Goal: Task Accomplishment & Management: Manage account settings

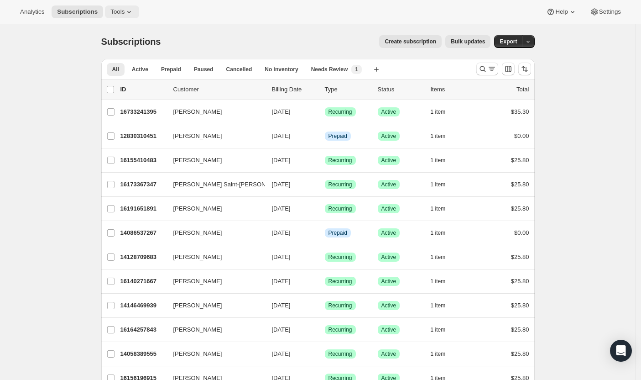
click at [114, 12] on span "Tools" at bounding box center [117, 11] width 14 height 7
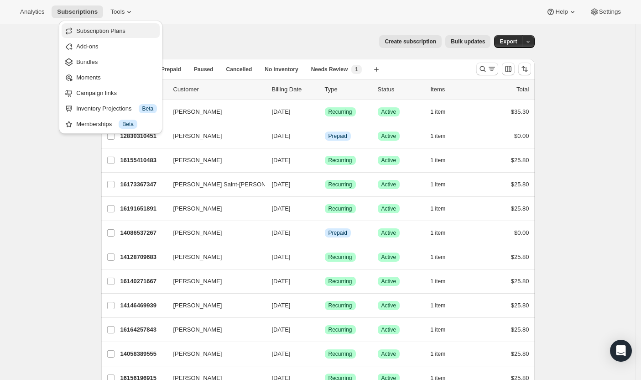
click at [121, 33] on span "Subscription Plans" at bounding box center [100, 30] width 49 height 7
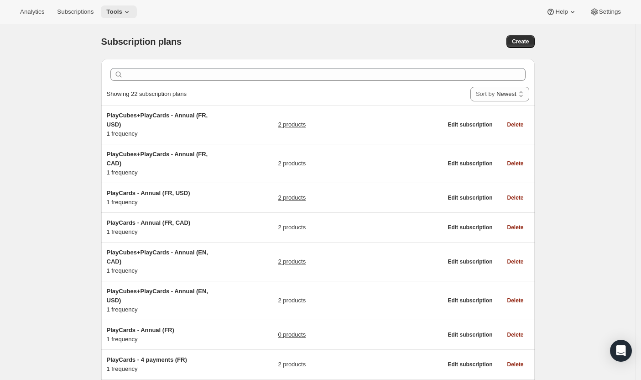
click at [122, 11] on icon at bounding box center [126, 11] width 9 height 9
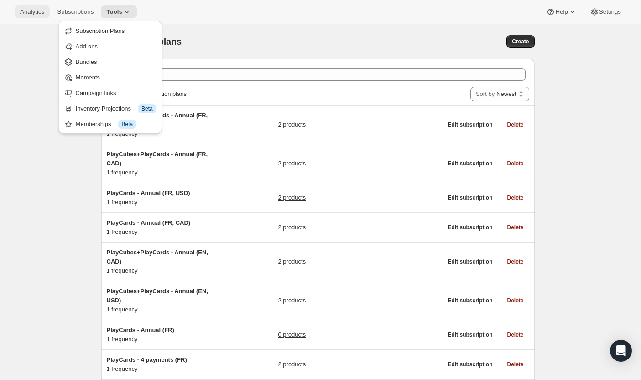
click at [31, 13] on span "Analytics" at bounding box center [32, 11] width 24 height 7
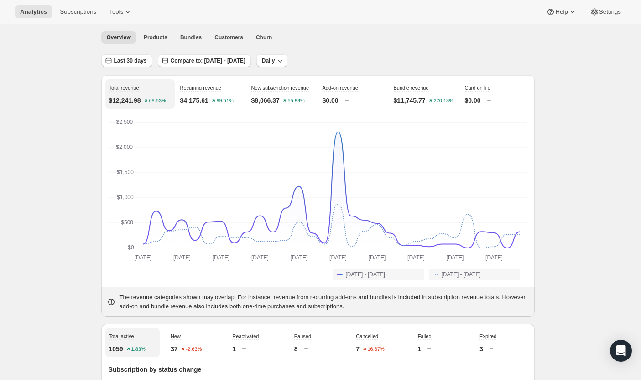
scroll to position [34, 0]
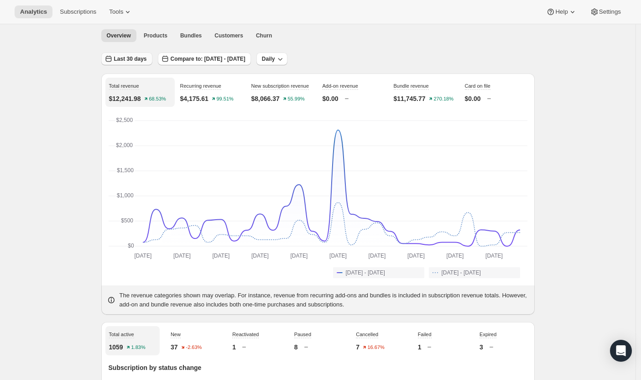
click at [124, 57] on span "Last 30 days" at bounding box center [130, 58] width 33 height 7
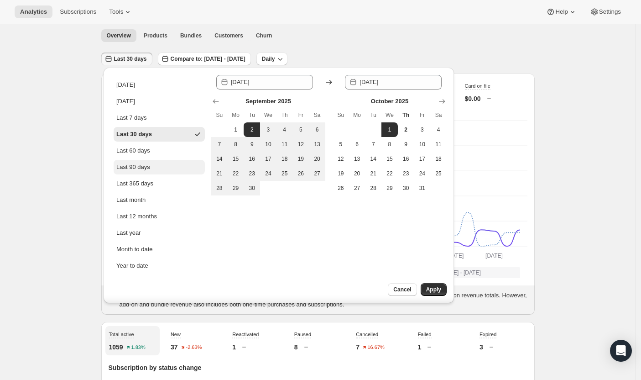
click at [163, 173] on button "Last 90 days" at bounding box center [159, 167] width 91 height 15
type input "2025-07-04"
click at [439, 287] on span "Apply" at bounding box center [433, 289] width 15 height 7
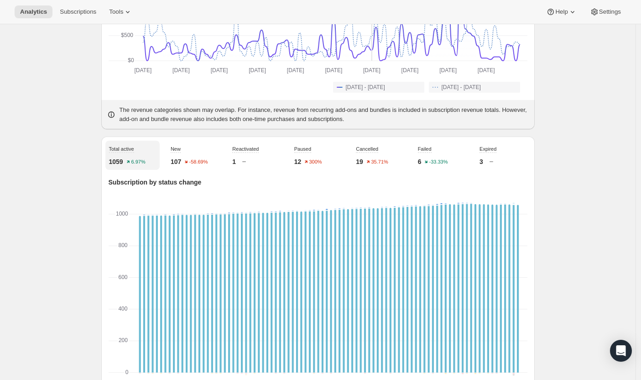
scroll to position [0, 0]
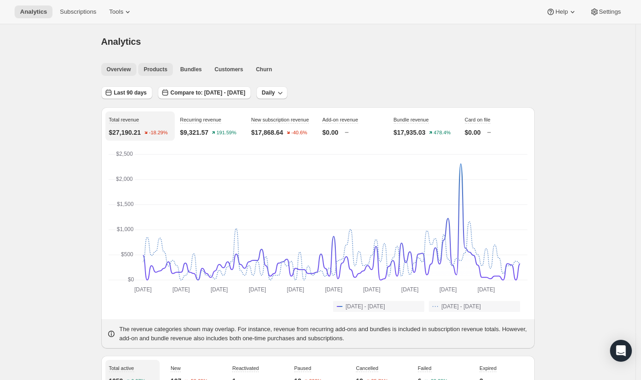
click at [167, 74] on button "Products" at bounding box center [155, 69] width 35 height 13
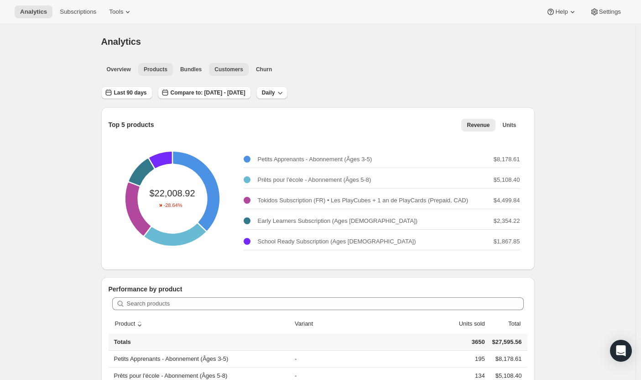
click at [233, 68] on span "Customers" at bounding box center [228, 69] width 29 height 7
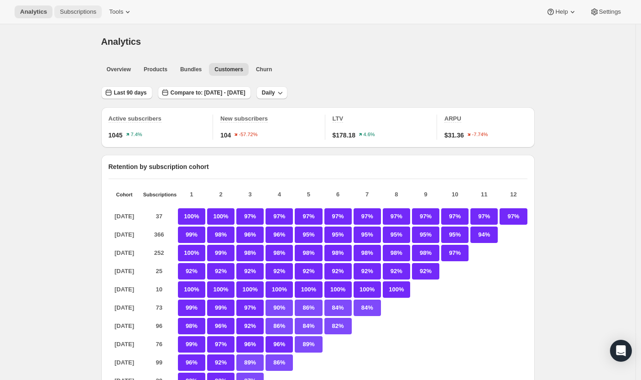
click at [54, 9] on button "Subscriptions" at bounding box center [77, 11] width 47 height 13
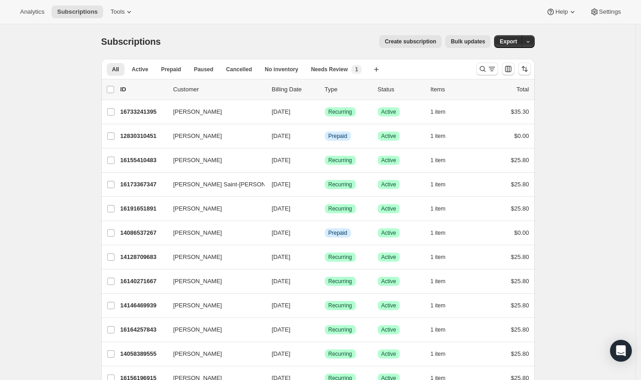
click at [289, 88] on p "Billing Date" at bounding box center [295, 89] width 46 height 9
click at [529, 69] on icon "Sort the results" at bounding box center [524, 68] width 9 height 9
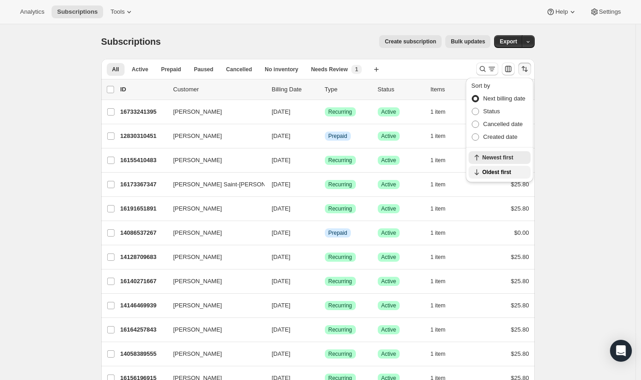
click at [497, 175] on span "Oldest first" at bounding box center [503, 171] width 43 height 7
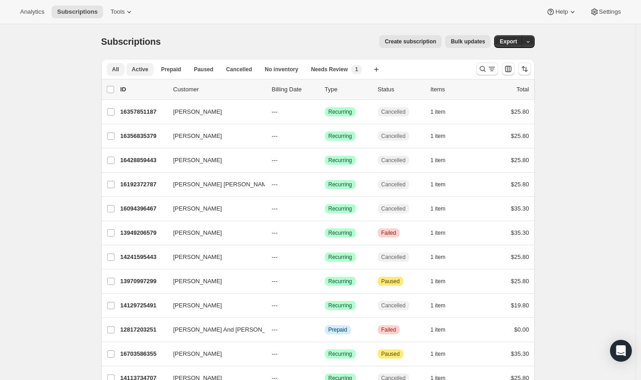
click at [147, 70] on span "Active" at bounding box center [140, 69] width 16 height 7
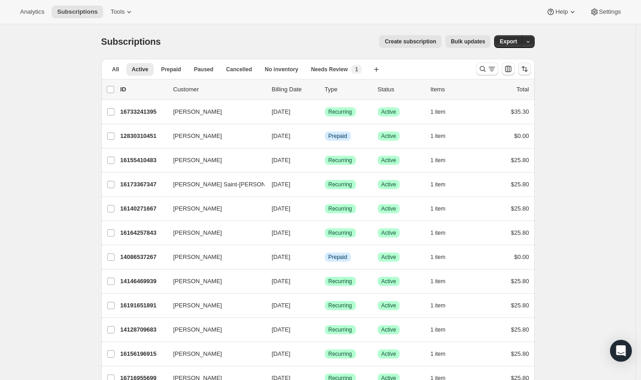
click at [527, 68] on icon "Sort the results" at bounding box center [524, 68] width 9 height 9
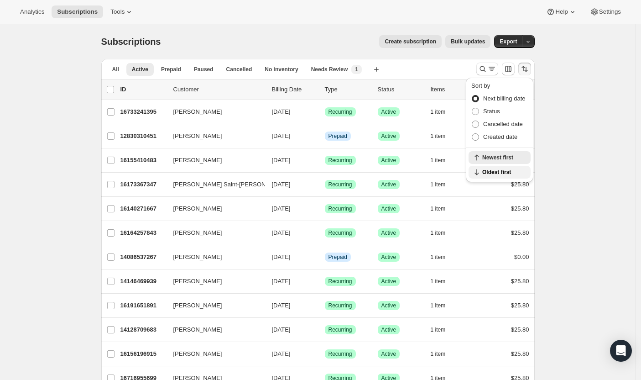
click at [499, 171] on span "Oldest first" at bounding box center [503, 171] width 43 height 7
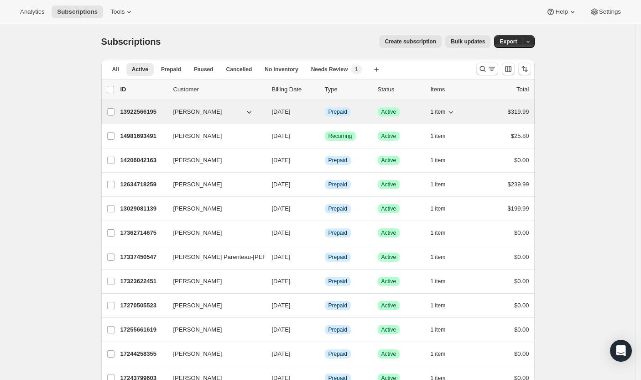
click at [451, 115] on icon "button" at bounding box center [450, 111] width 9 height 9
click at [452, 113] on icon "button" at bounding box center [450, 111] width 9 height 9
click at [254, 110] on icon "button" at bounding box center [249, 111] width 9 height 9
click at [253, 110] on icon "button" at bounding box center [249, 111] width 9 height 9
click at [155, 109] on p "13922566195" at bounding box center [143, 111] width 46 height 9
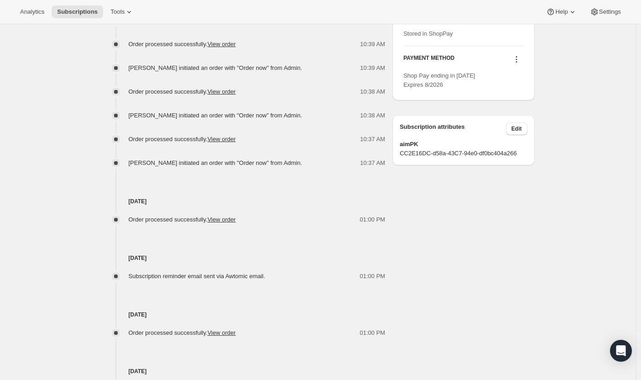
scroll to position [520, 0]
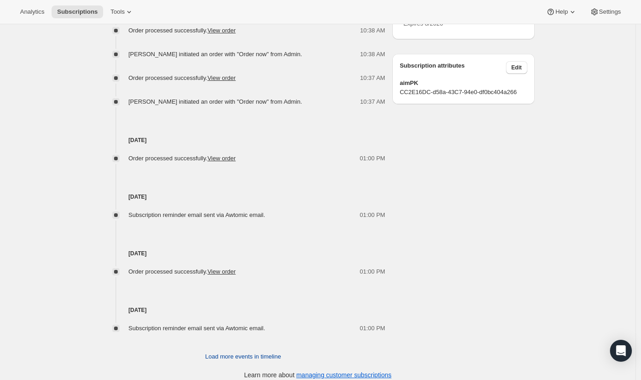
click at [235, 352] on span "Load more events in timeline" at bounding box center [243, 356] width 76 height 9
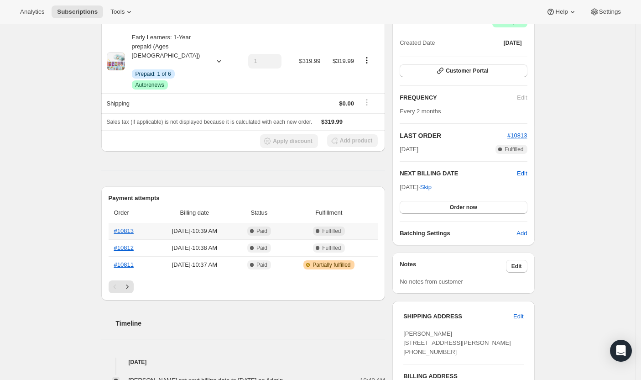
scroll to position [79, 0]
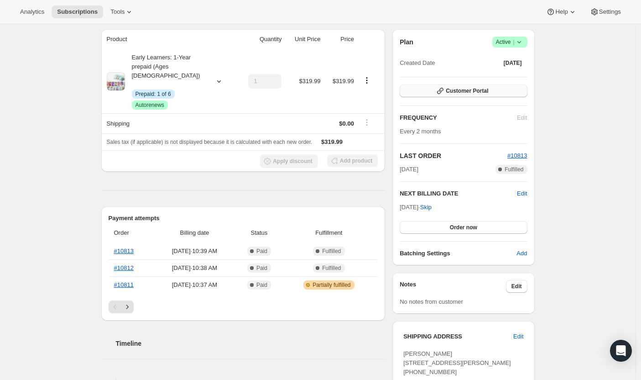
click at [454, 94] on span "Customer Portal" at bounding box center [467, 90] width 42 height 7
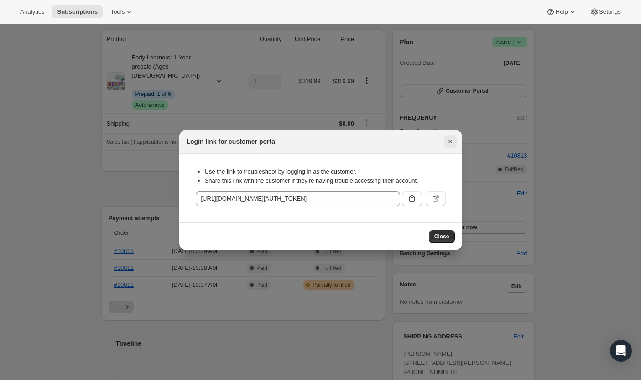
click at [450, 139] on icon "Close" at bounding box center [450, 141] width 9 height 9
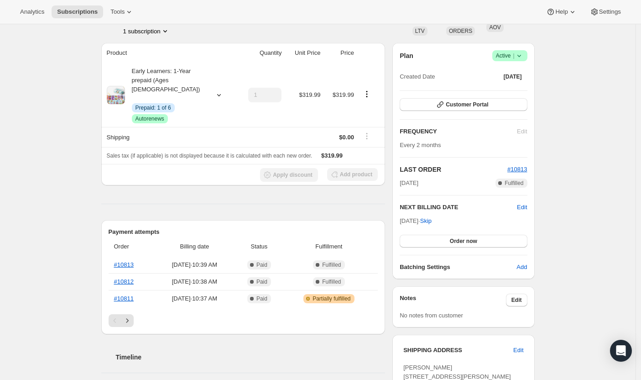
scroll to position [0, 0]
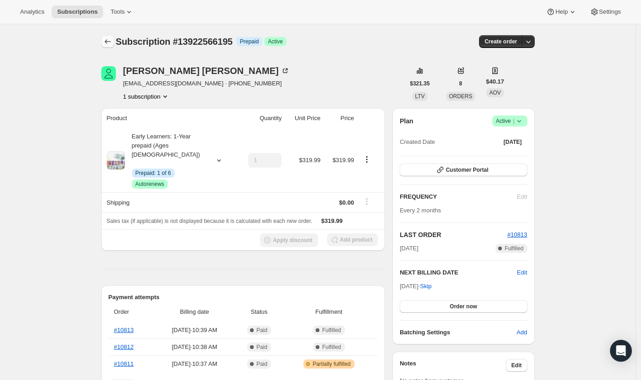
click at [109, 41] on icon "Subscriptions" at bounding box center [107, 41] width 9 height 9
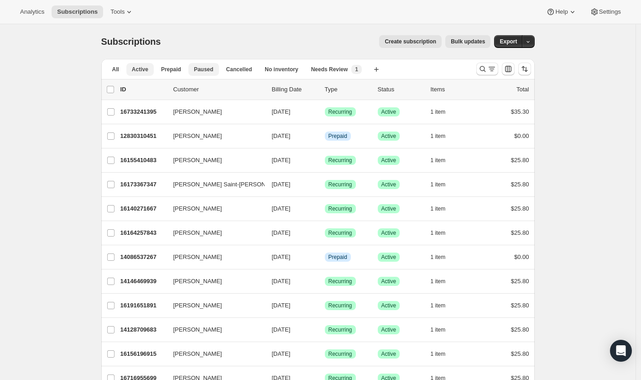
click at [211, 71] on span "Paused" at bounding box center [204, 69] width 20 height 7
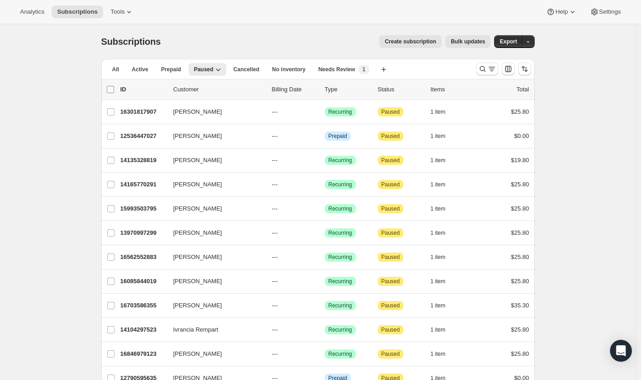
click at [114, 87] on input "0 selected" at bounding box center [110, 89] width 7 height 7
checkbox input "true"
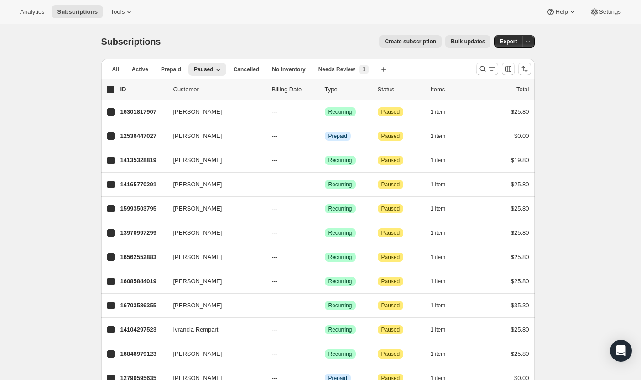
checkbox input "true"
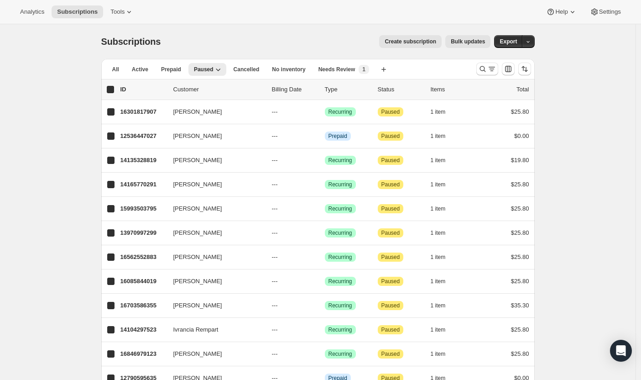
checkbox input "true"
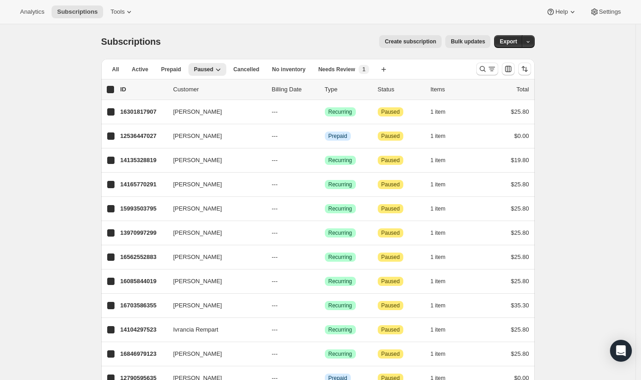
checkbox input "true"
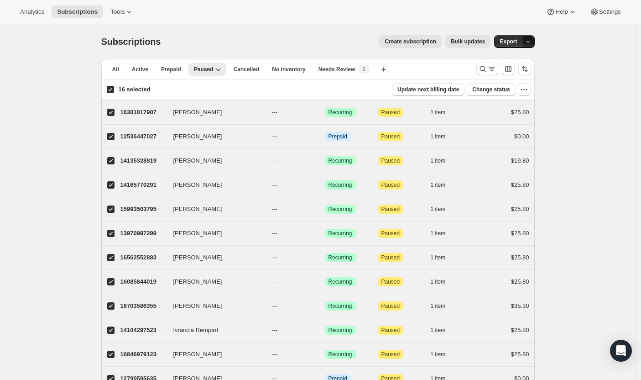
click at [530, 42] on icon "button" at bounding box center [528, 42] width 6 height 6
click at [517, 41] on span "Export" at bounding box center [508, 41] width 17 height 7
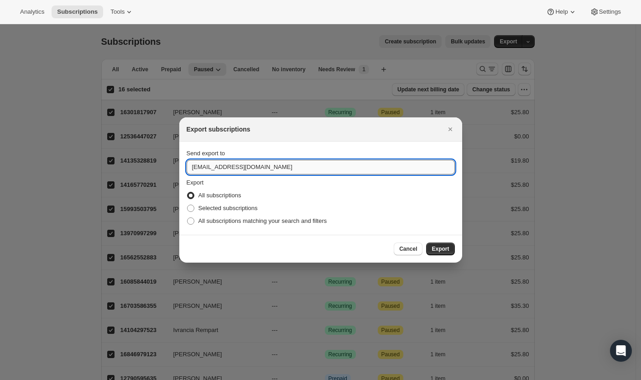
click at [305, 165] on input "hello@tokidos.com" at bounding box center [321, 167] width 268 height 15
click at [193, 164] on input "hello@tokidos.com" at bounding box center [321, 167] width 268 height 15
type input "katia@tokidos.com"
click at [446, 246] on span "Export" at bounding box center [440, 248] width 17 height 7
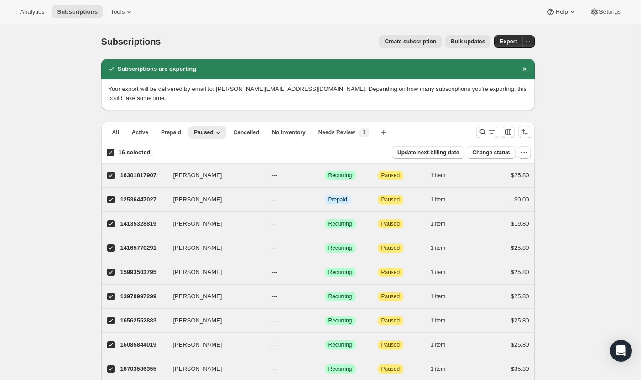
click at [114, 149] on input "16 selected" at bounding box center [110, 152] width 7 height 7
checkbox input "false"
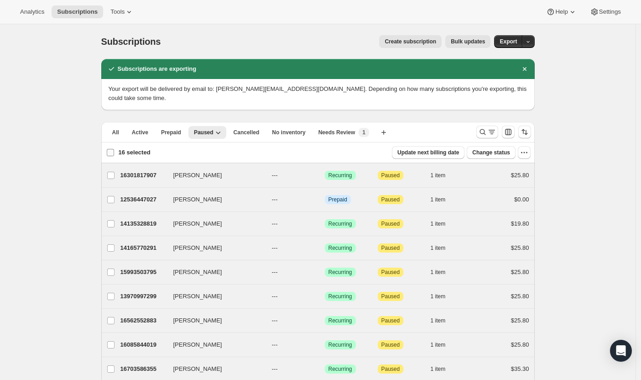
checkbox input "false"
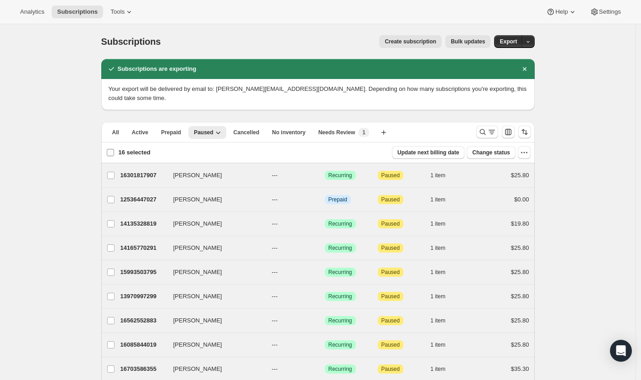
checkbox input "false"
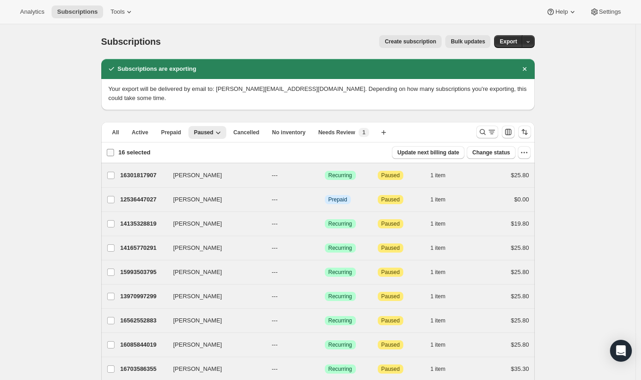
checkbox input "false"
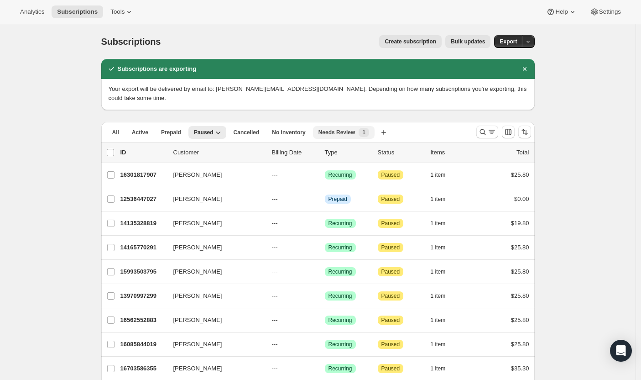
click at [337, 129] on span "Needs Review" at bounding box center [336, 132] width 37 height 7
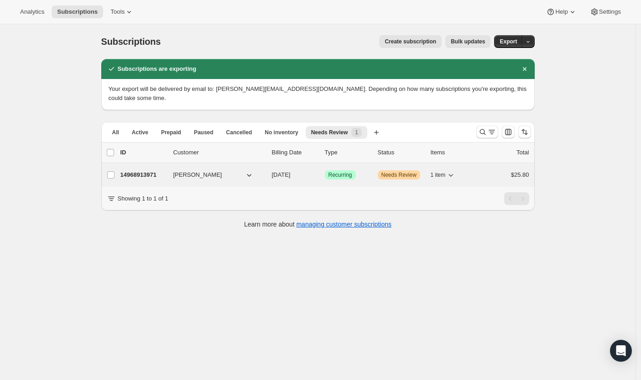
click at [216, 170] on span "Brittany Caring" at bounding box center [197, 174] width 49 height 9
click at [211, 170] on span "Brittany Caring" at bounding box center [197, 174] width 49 height 9
click at [144, 170] on p "14968913971" at bounding box center [143, 174] width 46 height 9
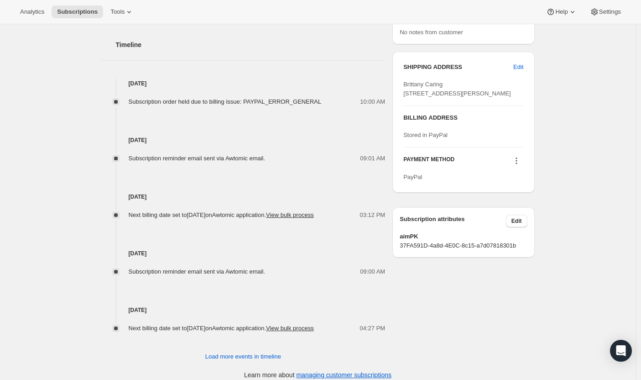
scroll to position [446, 0]
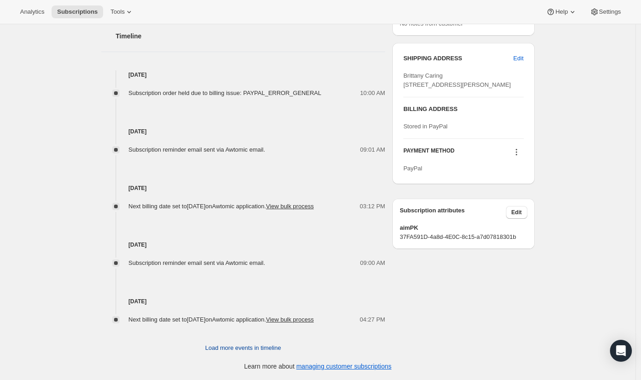
click at [261, 351] on span "Load more events in timeline" at bounding box center [243, 347] width 76 height 9
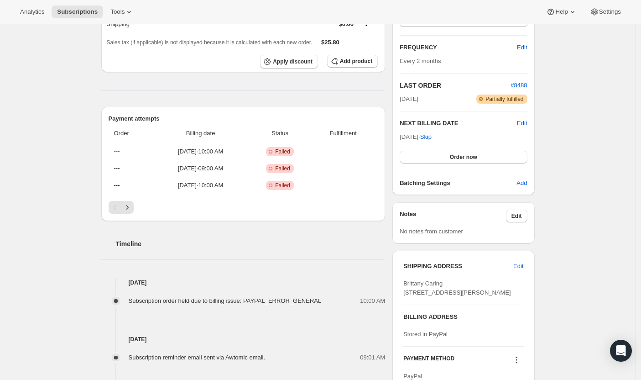
scroll to position [58, 0]
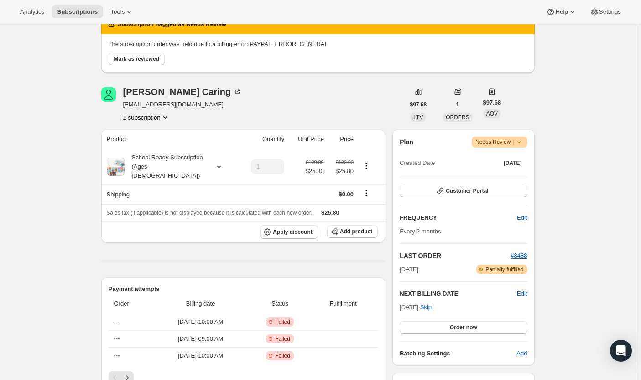
click at [527, 142] on span "Warning Needs Review |" at bounding box center [500, 141] width 56 height 11
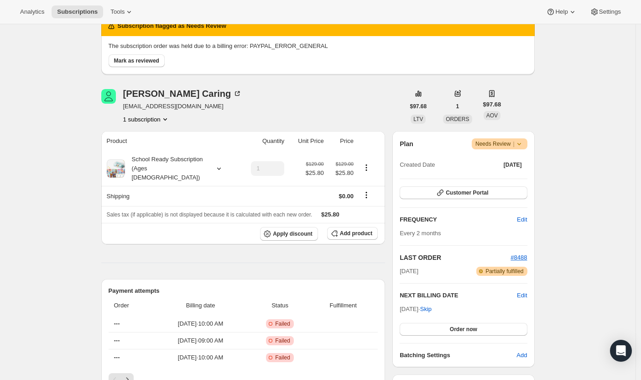
scroll to position [0, 0]
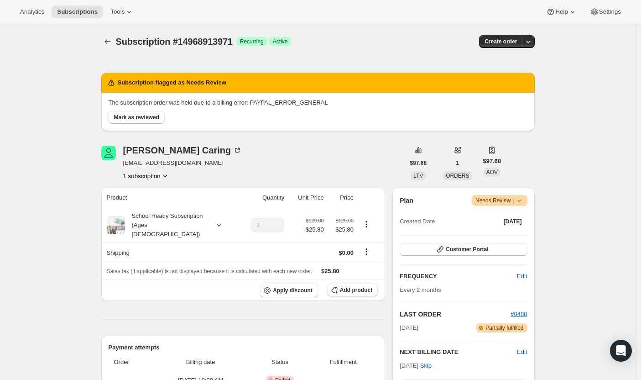
click at [252, 101] on p "The subscription order was held due to a billing error: PAYPAL_ERROR_GENERAL" at bounding box center [318, 102] width 419 height 9
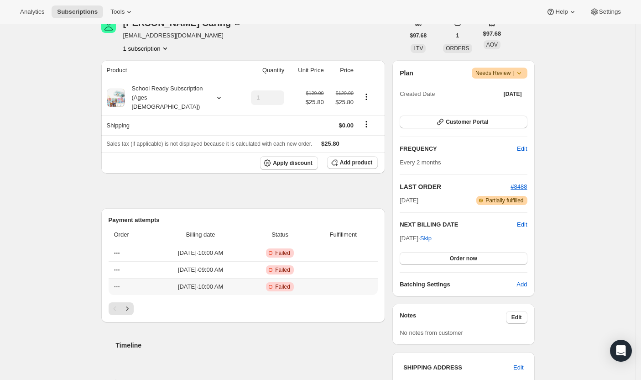
scroll to position [587, 0]
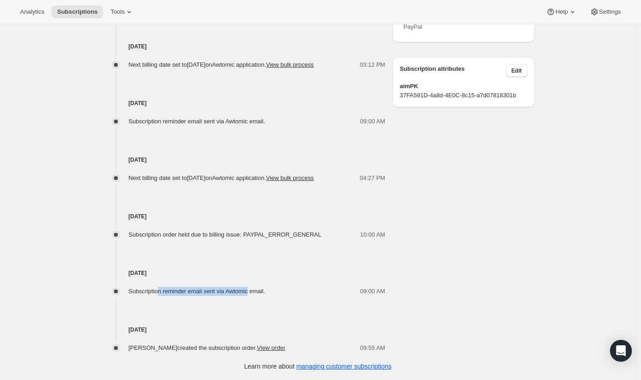
drag, startPoint x: 162, startPoint y: 292, endPoint x: 257, endPoint y: 291, distance: 94.9
click at [257, 291] on span "Subscription reminder email sent via Awtomic email." at bounding box center [197, 290] width 137 height 7
drag, startPoint x: 161, startPoint y: 234, endPoint x: 345, endPoint y: 233, distance: 184.3
click at [345, 233] on div "Subscription order held due to billing issue: PAYPAL_ERROR_GENERAL 10:00 AM" at bounding box center [243, 234] width 284 height 9
click at [266, 180] on button "View bulk process" at bounding box center [290, 177] width 48 height 7
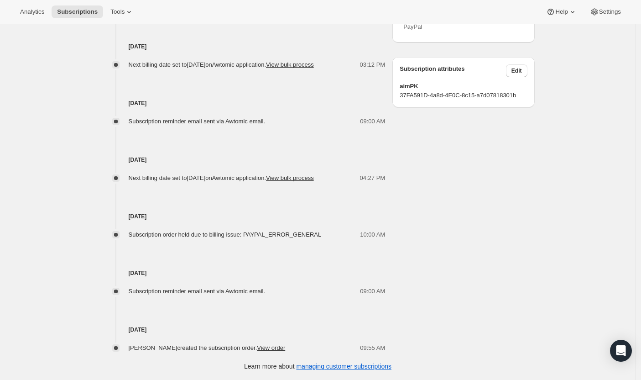
click at [270, 216] on h4 "Jun 27, 2025" at bounding box center [243, 216] width 284 height 9
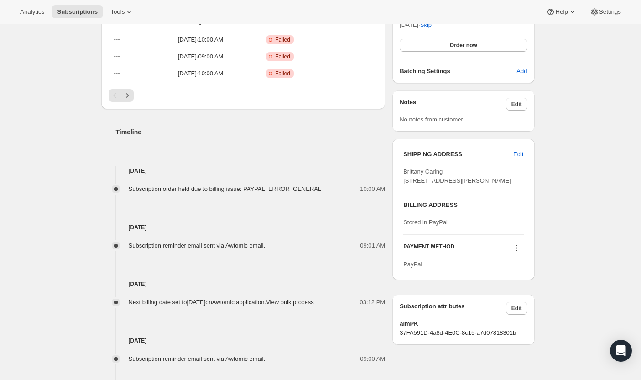
scroll to position [203, 0]
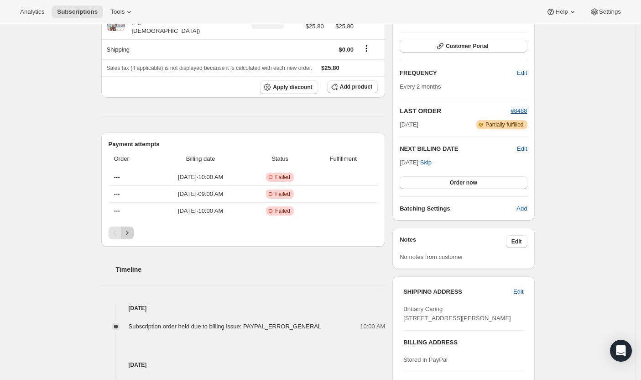
click at [131, 228] on icon "Next" at bounding box center [127, 232] width 9 height 9
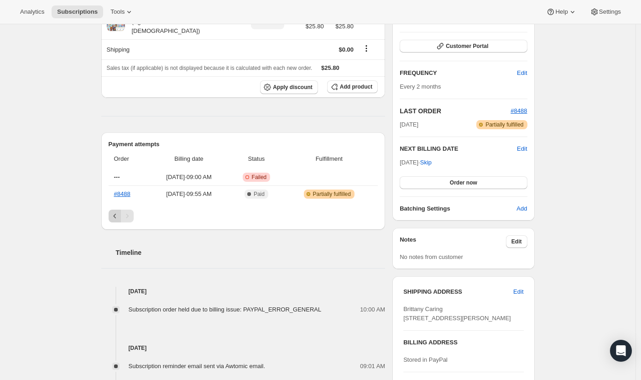
click at [113, 211] on icon "Previous" at bounding box center [114, 215] width 9 height 9
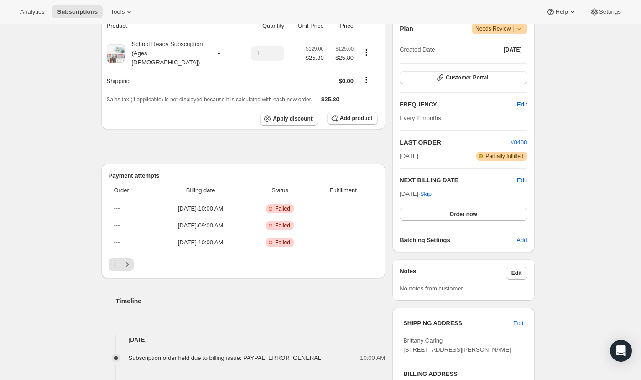
scroll to position [102, 0]
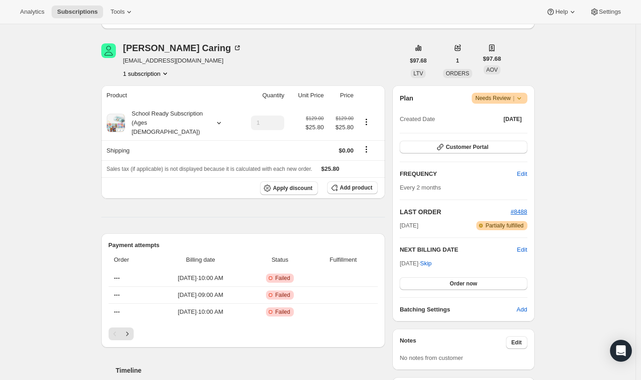
click at [162, 76] on icon "Product actions" at bounding box center [165, 73] width 9 height 9
click at [171, 91] on span "Current" at bounding box center [164, 90] width 18 height 7
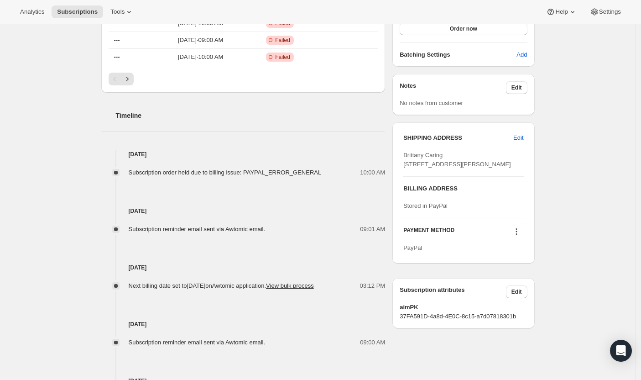
scroll to position [140, 0]
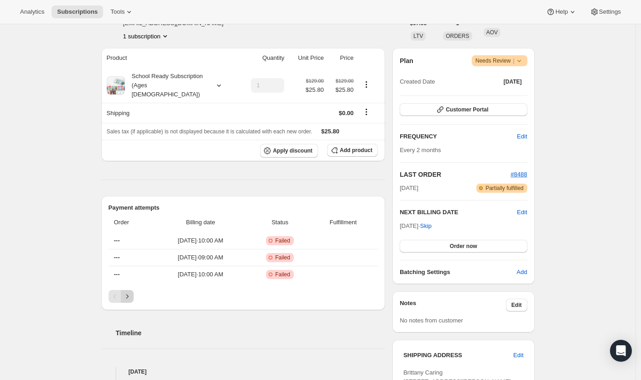
click at [131, 292] on icon "Next" at bounding box center [127, 296] width 9 height 9
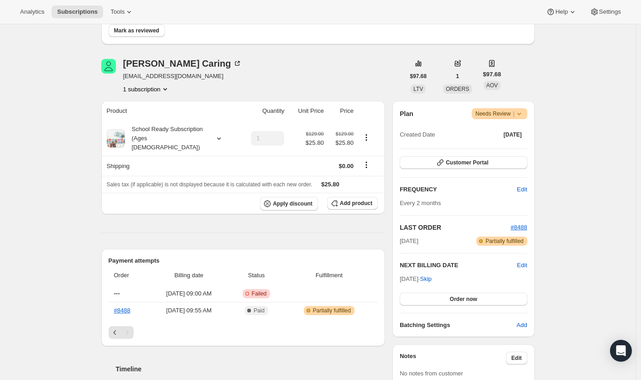
scroll to position [38, 0]
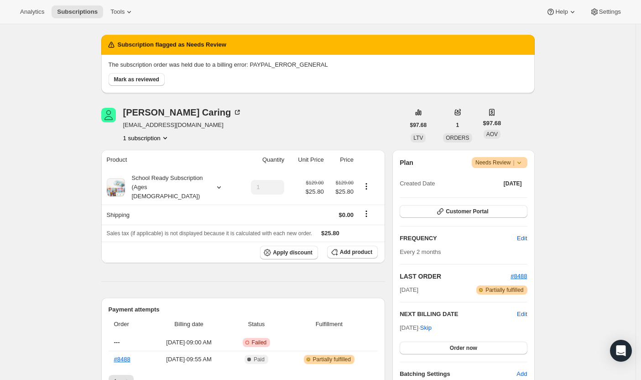
click at [163, 141] on icon "Product actions" at bounding box center [165, 137] width 9 height 9
click at [162, 140] on icon "Product actions" at bounding box center [165, 137] width 9 height 9
click at [524, 164] on icon at bounding box center [519, 162] width 9 height 9
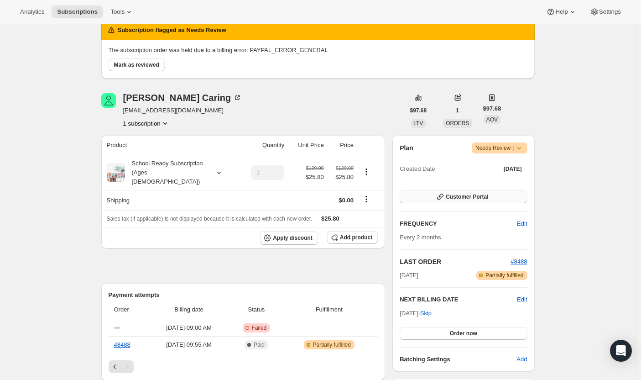
scroll to position [83, 0]
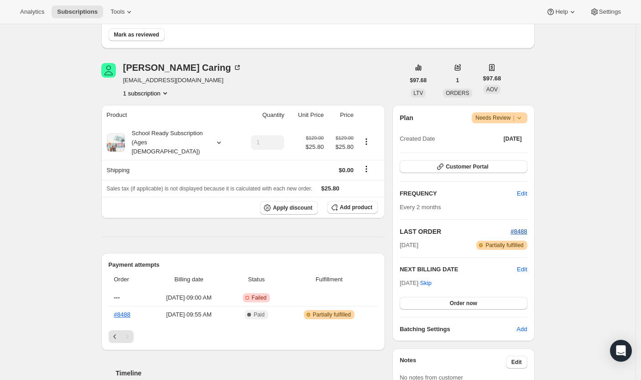
click at [523, 232] on span "#8488" at bounding box center [519, 231] width 16 height 7
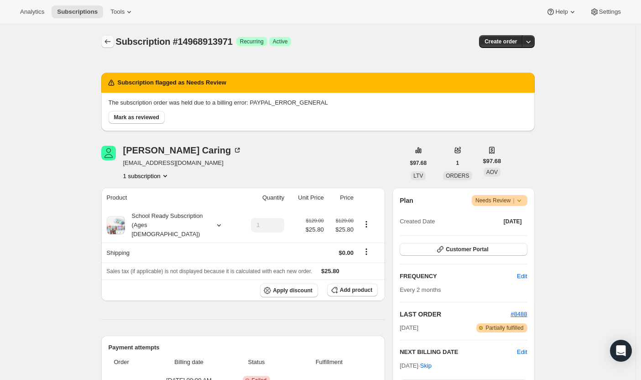
click at [110, 43] on icon "Subscriptions" at bounding box center [107, 41] width 9 height 9
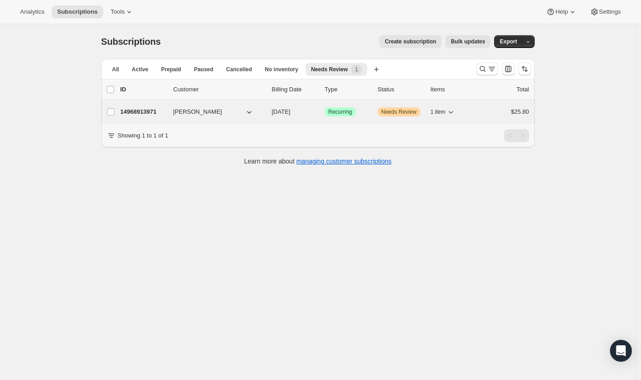
click at [213, 110] on span "Brittany Caring" at bounding box center [197, 111] width 49 height 9
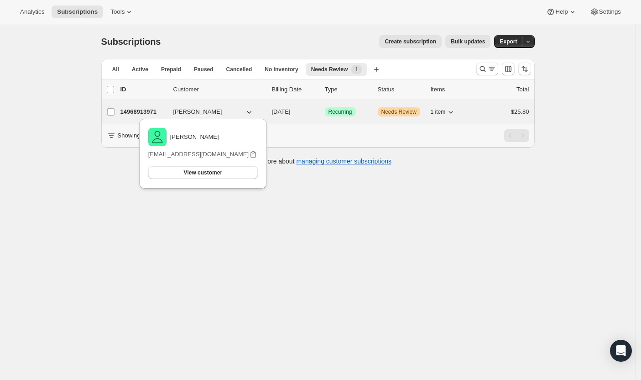
click at [213, 110] on span "Brittany Caring" at bounding box center [197, 111] width 49 height 9
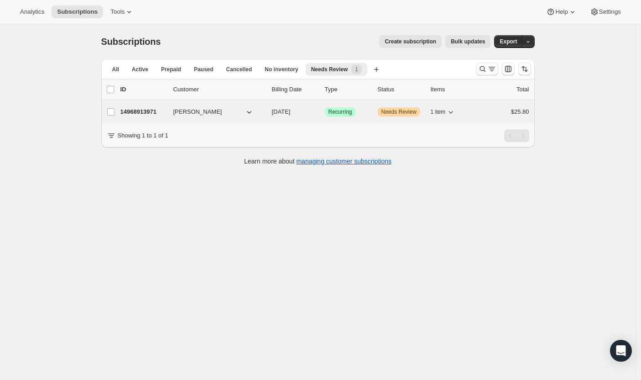
click at [221, 110] on button "Brittany Caring" at bounding box center [213, 111] width 91 height 15
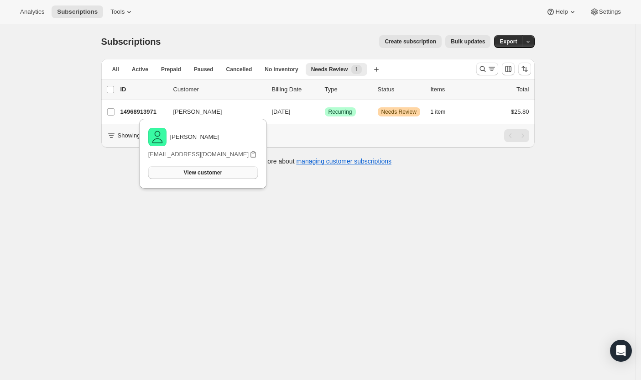
click at [200, 173] on span "View customer" at bounding box center [203, 172] width 38 height 7
click at [155, 50] on div "Subscriptions. This page is ready Subscriptions Create subscription Bulk update…" at bounding box center [317, 41] width 433 height 35
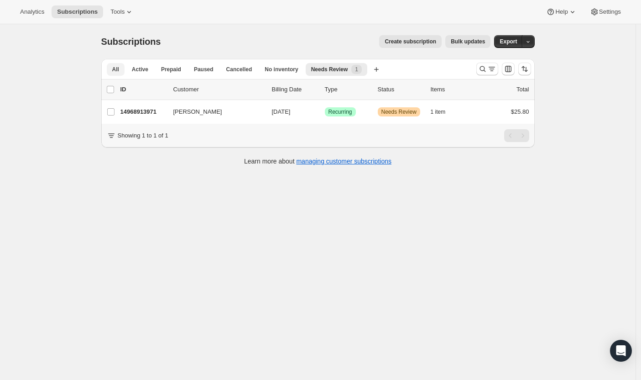
click at [124, 66] on button "All" at bounding box center [116, 69] width 18 height 13
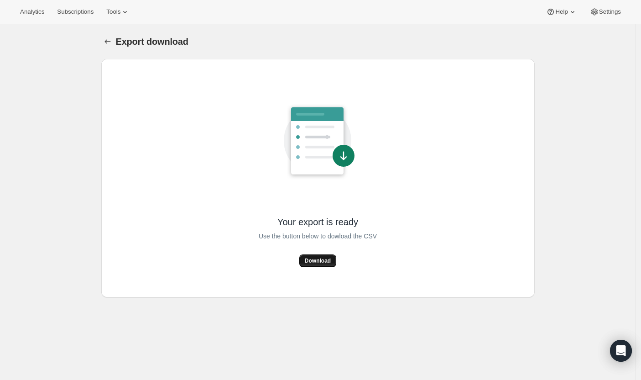
click at [311, 261] on span "Download" at bounding box center [318, 260] width 26 height 7
